Goal: Task Accomplishment & Management: Complete application form

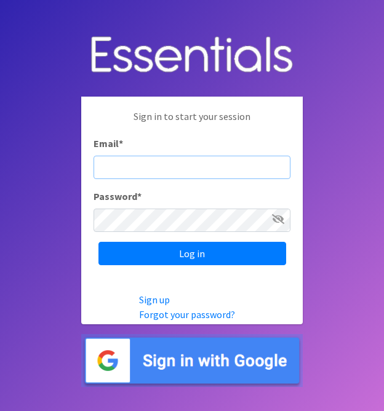
click at [120, 169] on input "Email *" at bounding box center [192, 167] width 197 height 23
type input "[EMAIL_ADDRESS][PERSON_NAME][DOMAIN_NAME]"
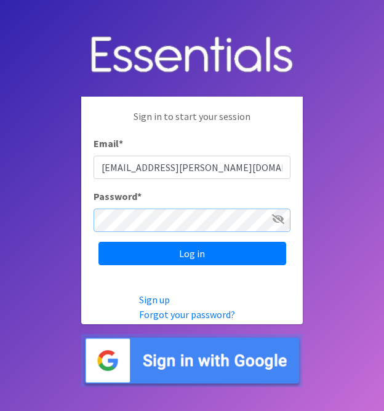
click at [98, 242] on input "Log in" at bounding box center [192, 253] width 188 height 23
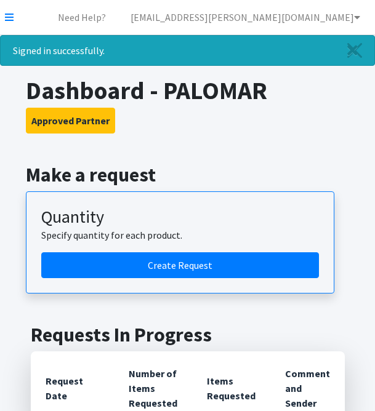
scroll to position [62, 0]
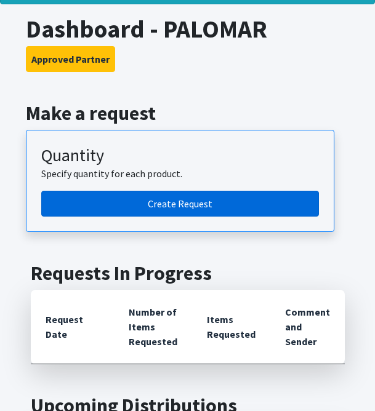
click at [177, 209] on link "Create Request" at bounding box center [180, 204] width 278 height 26
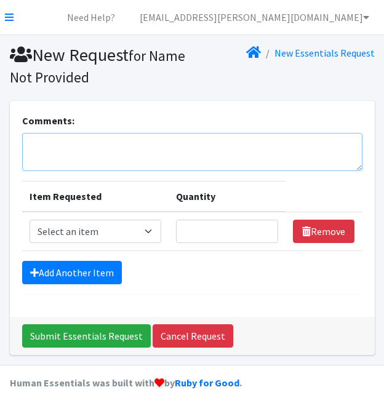
click at [150, 145] on textarea "Comments:" at bounding box center [192, 152] width 340 height 38
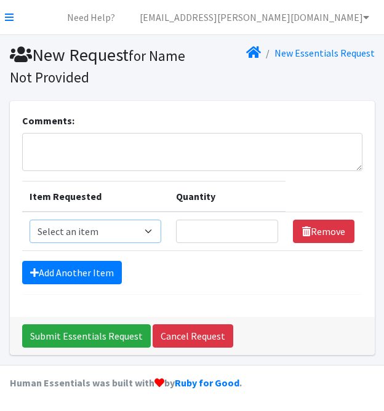
click at [151, 236] on select "Select an item Applicator Tampons Bag Stickers Cup 2 pack Liners Pad Bags - Pol…" at bounding box center [96, 231] width 132 height 23
click at [230, 268] on div "Add Another Item" at bounding box center [192, 272] width 340 height 23
